Goal: Navigation & Orientation: Find specific page/section

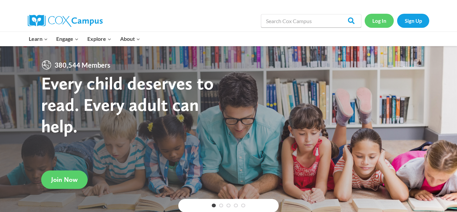
click at [379, 24] on link "Log In" at bounding box center [379, 21] width 29 height 14
click at [382, 20] on link "Log In" at bounding box center [379, 21] width 29 height 14
